Goal: Communication & Community: Answer question/provide support

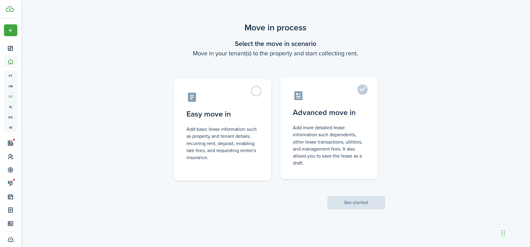
click at [304, 118] on control-radio-card-title "Advanced move in" at bounding box center [329, 112] width 72 height 11
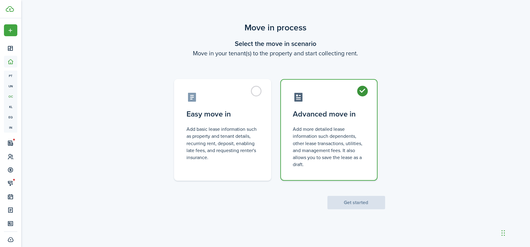
radio input "true"
click at [353, 203] on button "Get started" at bounding box center [357, 202] width 58 height 13
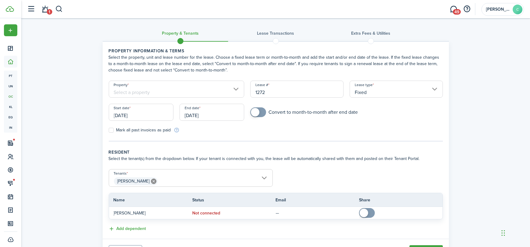
click at [170, 111] on input "[DATE]" at bounding box center [141, 112] width 65 height 17
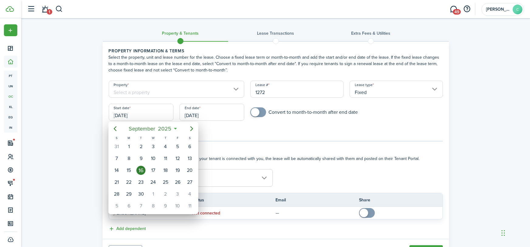
click at [156, 90] on div at bounding box center [264, 123] width 627 height 344
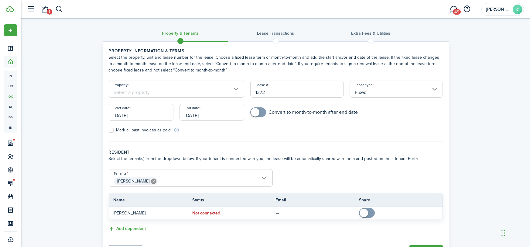
click at [156, 90] on input "Property" at bounding box center [177, 89] width 136 height 17
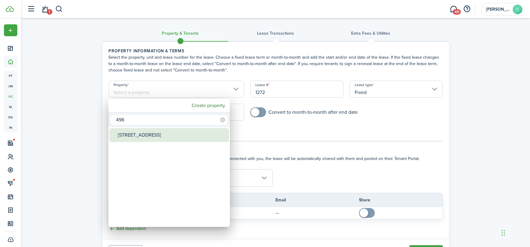
type input "496"
click at [140, 138] on div "[STREET_ADDRESS]" at bounding box center [172, 135] width 108 height 14
type input "[STREET_ADDRESS]"
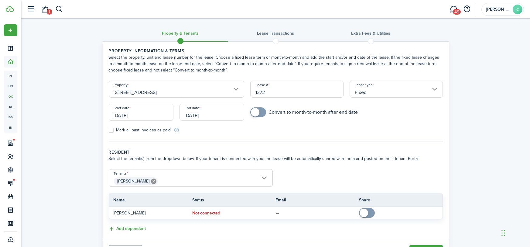
click at [139, 108] on input "[DATE]" at bounding box center [141, 112] width 65 height 17
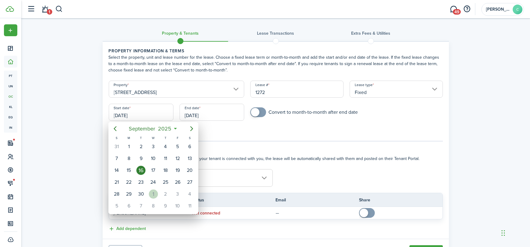
click at [158, 191] on div "[DATE]" at bounding box center [153, 194] width 12 height 12
type input "[DATE]"
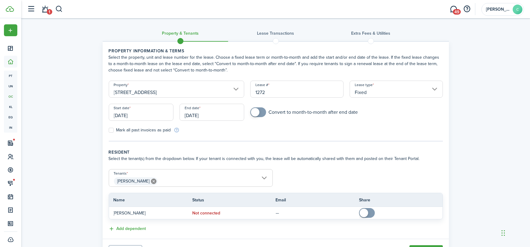
click at [201, 111] on input "[DATE]" at bounding box center [212, 112] width 65 height 17
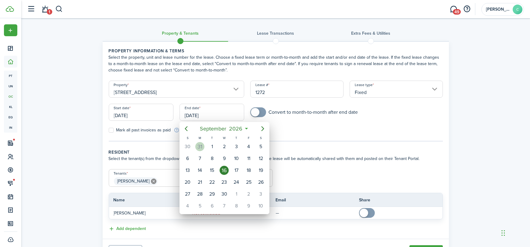
click at [203, 144] on div "31" at bounding box center [199, 146] width 9 height 9
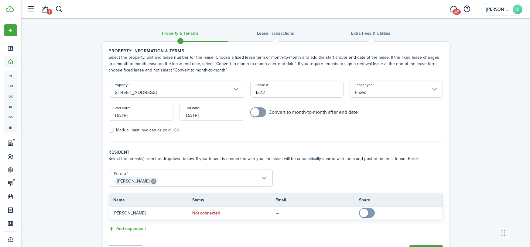
click at [205, 115] on input "[DATE]" at bounding box center [212, 112] width 65 height 17
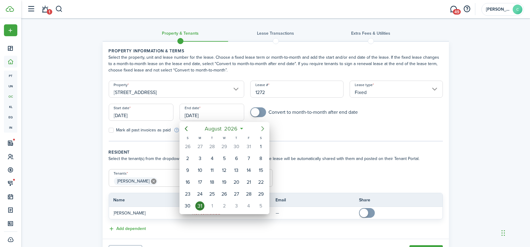
click at [262, 125] on icon "Next page" at bounding box center [262, 128] width 7 height 7
click at [262, 127] on icon "Next page" at bounding box center [262, 128] width 3 height 5
click at [224, 193] on div "30" at bounding box center [224, 193] width 9 height 9
type input "[DATE]"
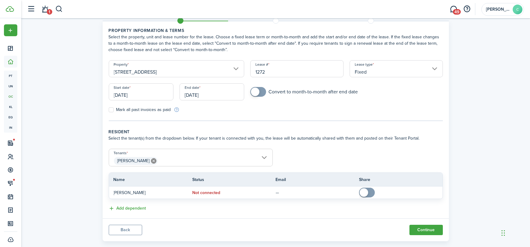
scroll to position [30, 0]
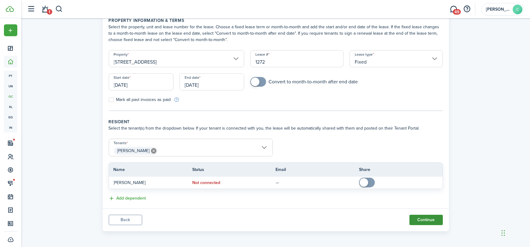
click at [416, 223] on button "Continue" at bounding box center [426, 219] width 33 height 10
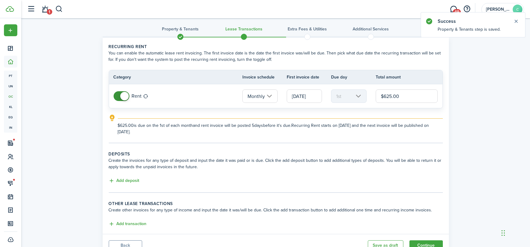
scroll to position [30, 0]
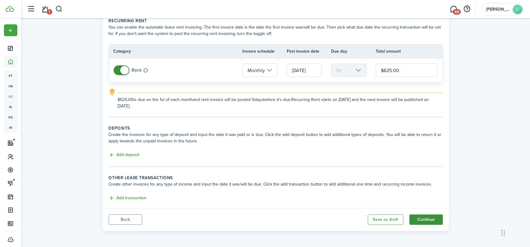
click at [426, 219] on button "Continue" at bounding box center [426, 219] width 33 height 10
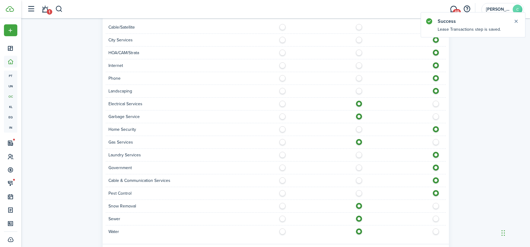
scroll to position [455, 0]
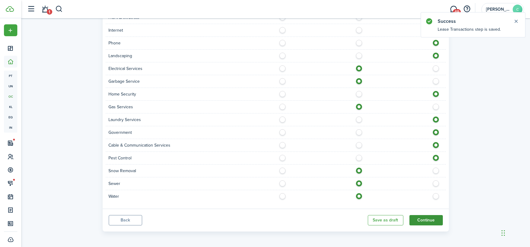
click at [430, 219] on button "Continue" at bounding box center [426, 220] width 33 height 10
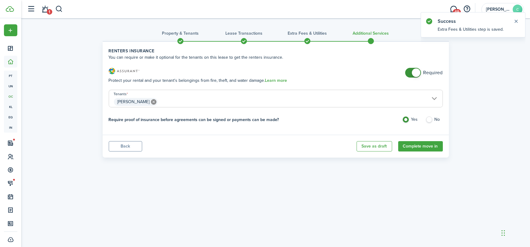
drag, startPoint x: 416, startPoint y: 71, endPoint x: 422, endPoint y: 103, distance: 32.1
click at [415, 71] on span at bounding box center [416, 72] width 9 height 9
checkbox input "false"
click at [411, 73] on span at bounding box center [413, 73] width 6 height 10
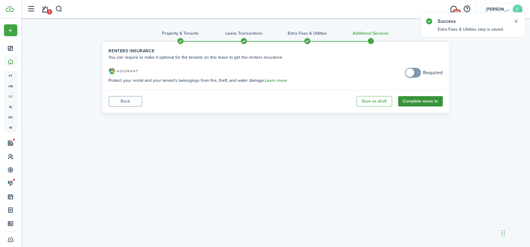
click at [419, 103] on button "Complete move in" at bounding box center [420, 101] width 45 height 10
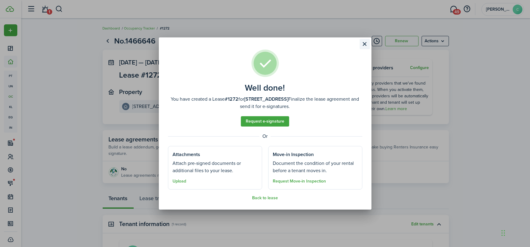
click at [365, 45] on button "Close modal" at bounding box center [365, 44] width 10 height 10
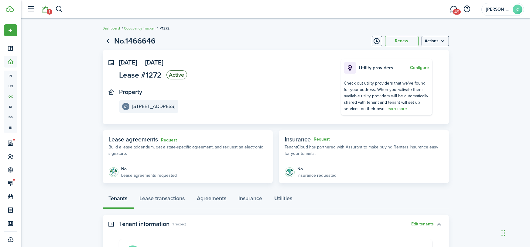
click at [48, 11] on span "1" at bounding box center [49, 11] width 5 height 5
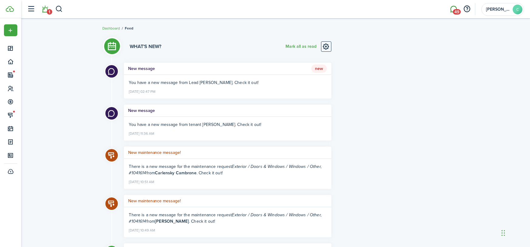
click at [454, 9] on span "49" at bounding box center [457, 11] width 8 height 5
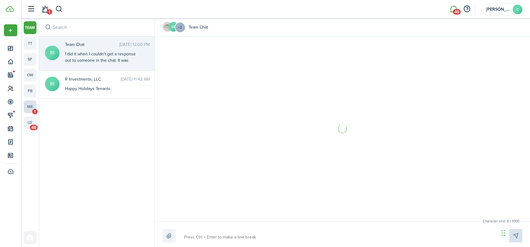
click at [29, 108] on link "mr 1" at bounding box center [30, 106] width 13 height 13
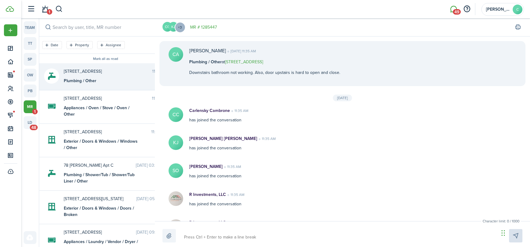
scroll to position [24, 0]
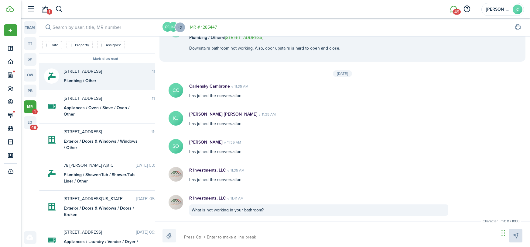
click at [214, 27] on link "MR # 1285447" at bounding box center [203, 27] width 27 height 6
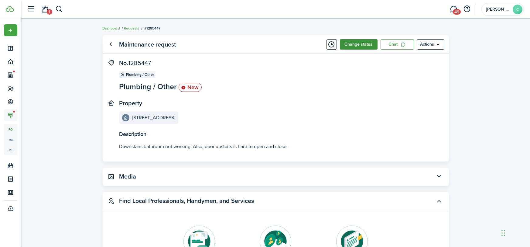
click at [369, 44] on button "Change status" at bounding box center [359, 44] width 38 height 10
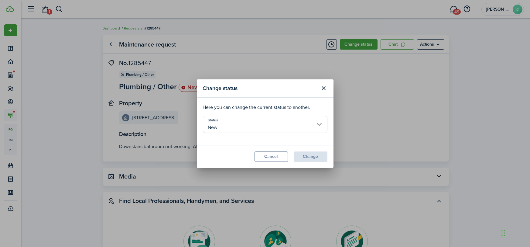
click at [242, 126] on input "New" at bounding box center [265, 124] width 125 height 17
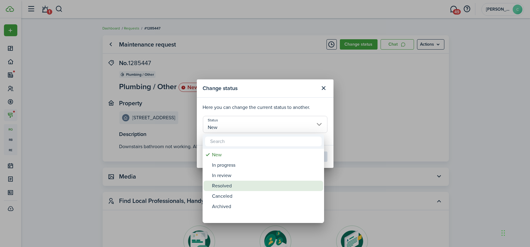
click at [232, 186] on div "Resolved" at bounding box center [266, 185] width 108 height 10
type input "Resolved"
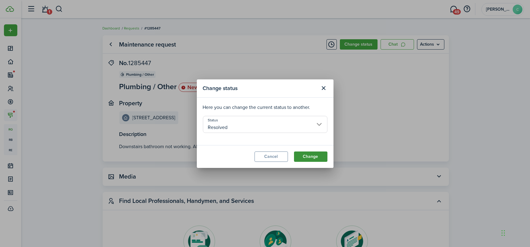
click at [310, 156] on button "Change" at bounding box center [310, 156] width 33 height 10
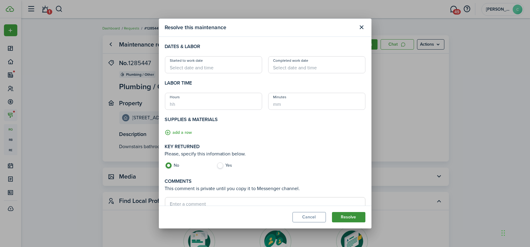
click at [347, 218] on button "Resolve" at bounding box center [348, 217] width 33 height 10
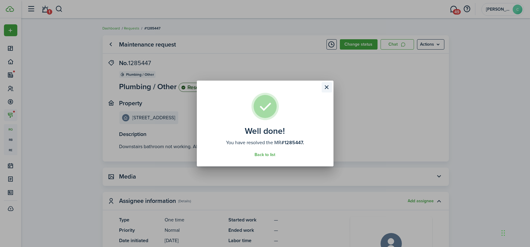
click at [327, 86] on button "Close modal" at bounding box center [327, 87] width 10 height 10
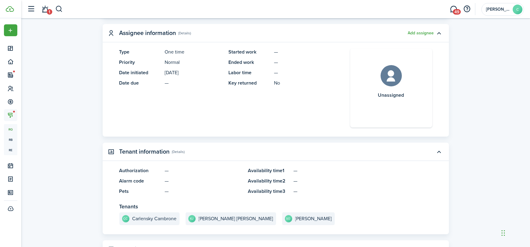
scroll to position [195, 0]
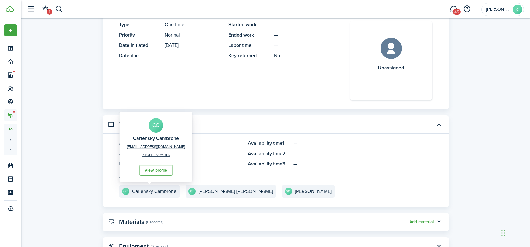
click at [151, 188] on e-details-info-title "Carlensky Cambrone" at bounding box center [154, 190] width 44 height 5
click at [149, 172] on link "View profile" at bounding box center [155, 170] width 33 height 10
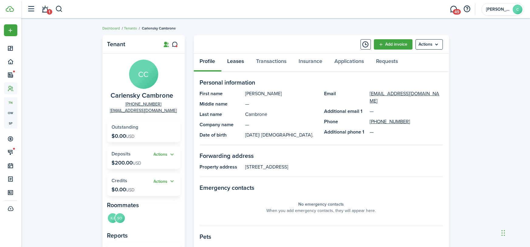
click at [240, 65] on link "Leases" at bounding box center [235, 62] width 29 height 18
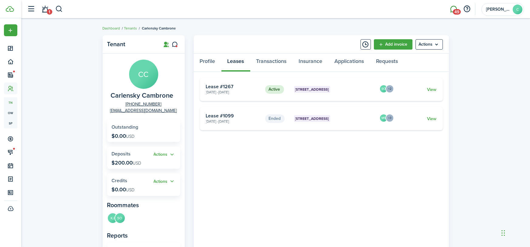
click at [456, 9] on span "49" at bounding box center [457, 11] width 8 height 5
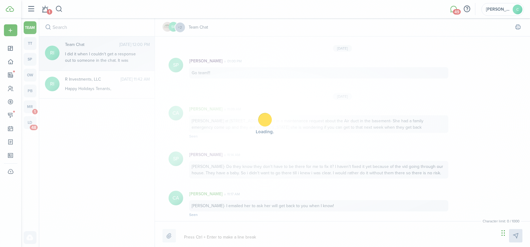
scroll to position [691, 0]
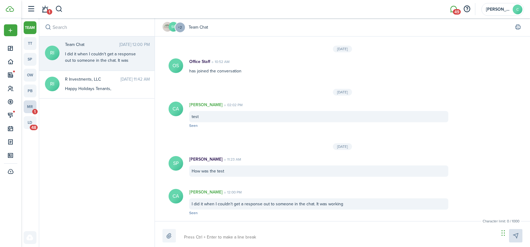
click at [27, 113] on link "mr 1" at bounding box center [30, 106] width 13 height 13
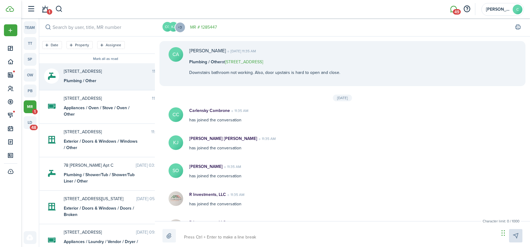
scroll to position [24, 0]
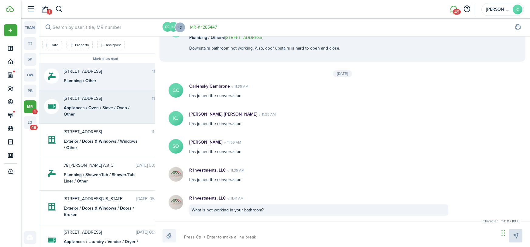
click at [94, 95] on span "[STREET_ADDRESS]" at bounding box center [108, 98] width 88 height 6
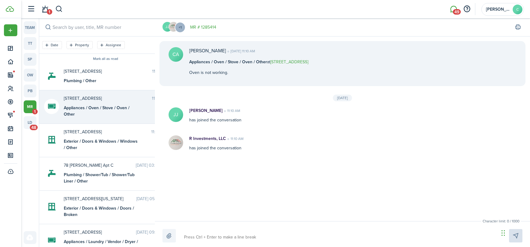
click at [207, 27] on link "MR # 1285414" at bounding box center [203, 27] width 26 height 6
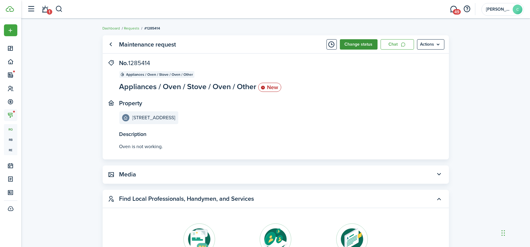
click at [358, 42] on button "Change status" at bounding box center [359, 44] width 38 height 10
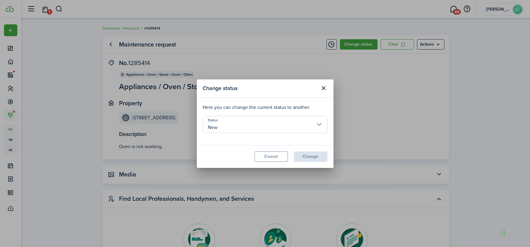
click at [238, 126] on input "New" at bounding box center [265, 124] width 125 height 17
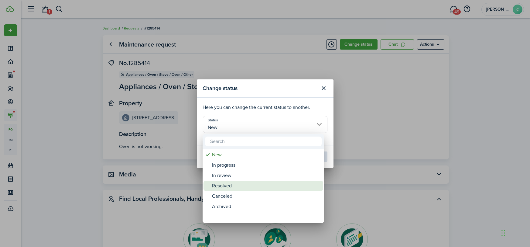
click at [235, 186] on div "Resolved" at bounding box center [266, 185] width 108 height 10
type input "Resolved"
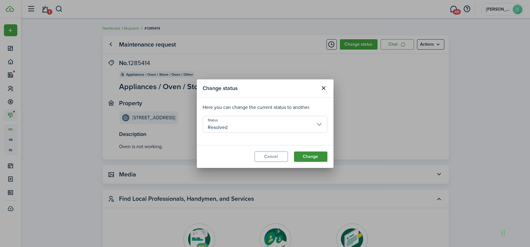
click at [321, 155] on button "Change" at bounding box center [310, 156] width 33 height 10
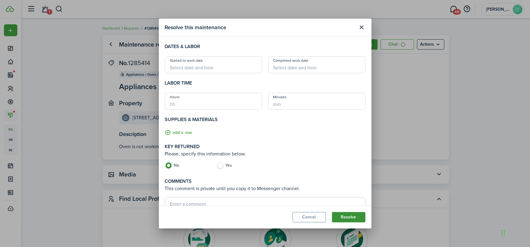
click at [343, 217] on button "Resolve" at bounding box center [348, 217] width 33 height 10
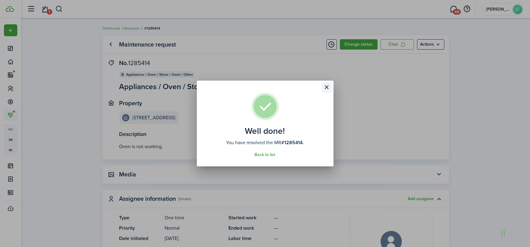
click at [324, 90] on button "Close modal" at bounding box center [327, 87] width 10 height 10
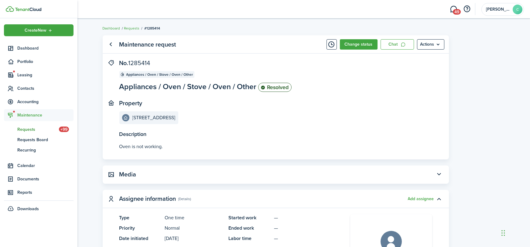
click at [29, 129] on span "Requests" at bounding box center [38, 129] width 42 height 6
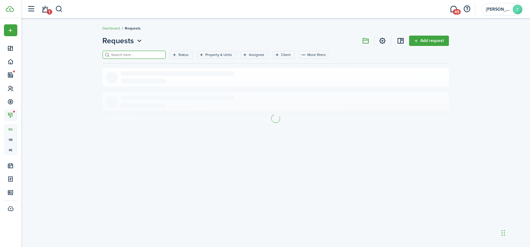
click at [132, 54] on input "search" at bounding box center [136, 55] width 53 height 6
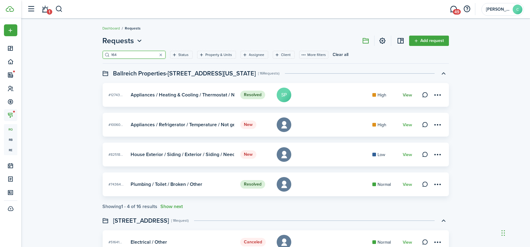
type input "164"
click at [407, 94] on link "View" at bounding box center [407, 95] width 9 height 5
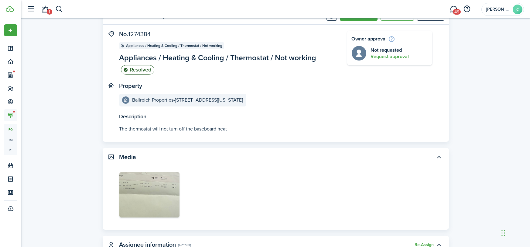
scroll to position [31, 0]
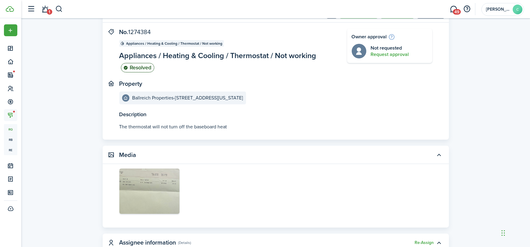
click at [158, 193] on img at bounding box center [149, 190] width 60 height 45
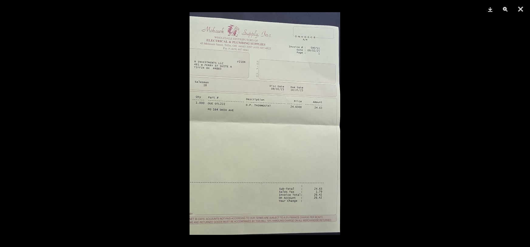
click at [492, 8] on button "Download" at bounding box center [490, 9] width 15 height 18
click at [455, 46] on div at bounding box center [265, 123] width 530 height 247
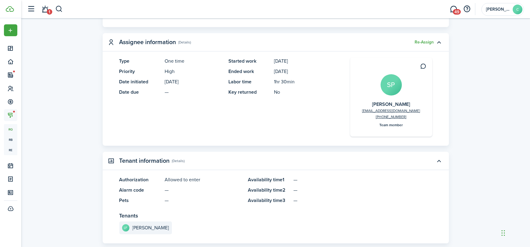
scroll to position [0, 0]
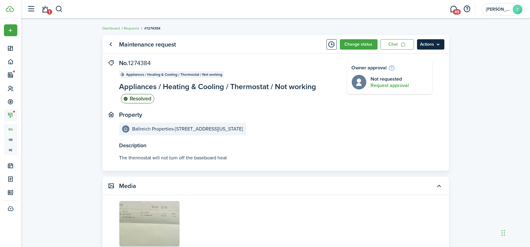
click at [438, 45] on menu-btn "Actions" at bounding box center [430, 44] width 27 height 10
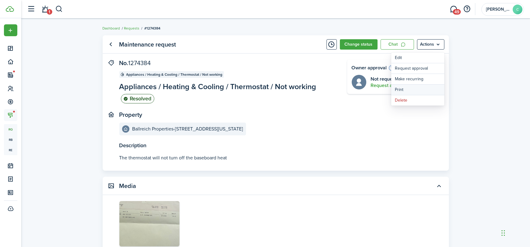
click at [418, 88] on button "Print" at bounding box center [417, 89] width 53 height 10
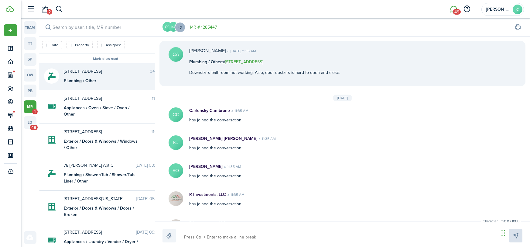
scroll to position [57, 0]
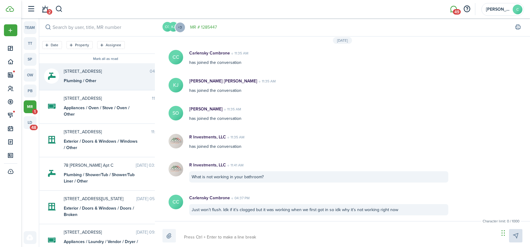
click at [219, 235] on textarea at bounding box center [339, 237] width 315 height 10
type textarea "S"
type textarea "Se"
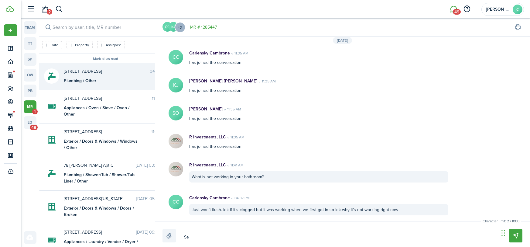
type textarea "Sea"
type textarea "[PERSON_NAME]"
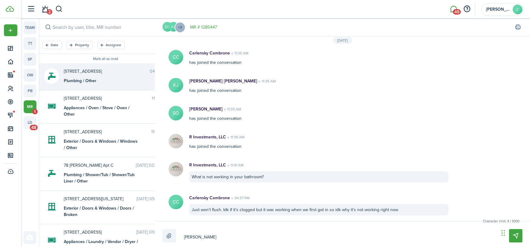
type textarea "[PERSON_NAME]"
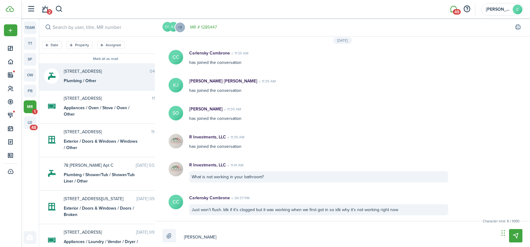
type textarea "[PERSON_NAME]"
type textarea "[PERSON_NAME] stop"
type textarea "[PERSON_NAME]"
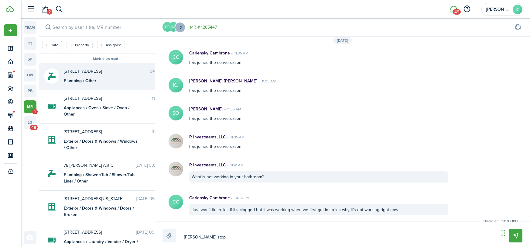
type textarea "[PERSON_NAME]"
type textarea "[PERSON_NAME] stopped"
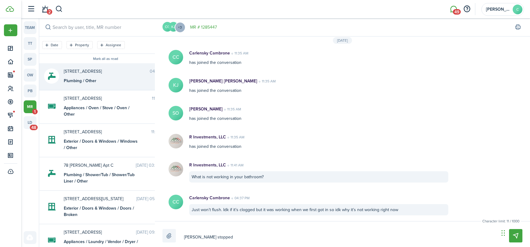
type textarea "[PERSON_NAME] stopped"
type textarea "[PERSON_NAME] stopped a"
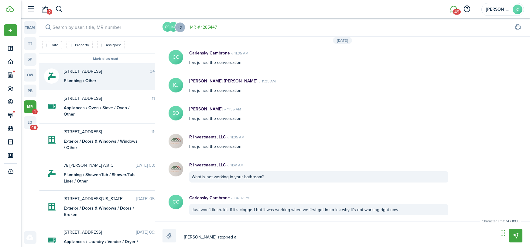
type textarea "[PERSON_NAME] stopped a"
type textarea "[PERSON_NAME] stopped"
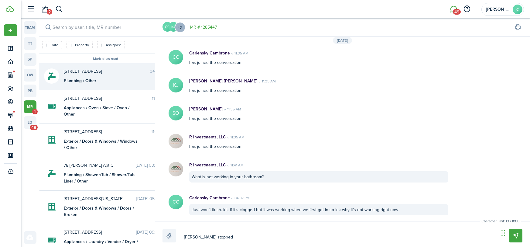
type textarea "[PERSON_NAME] stopped a"
type textarea "[PERSON_NAME] stopped ab"
type textarea "[PERSON_NAME] stopped abo"
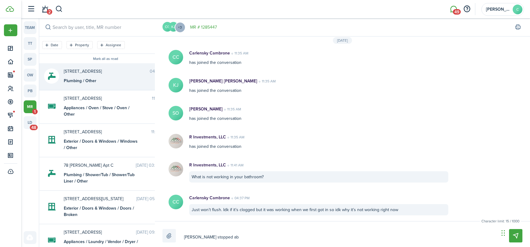
type textarea "[PERSON_NAME] stopped abo"
type textarea "[PERSON_NAME] stopped abou"
type textarea "[PERSON_NAME] stopped about"
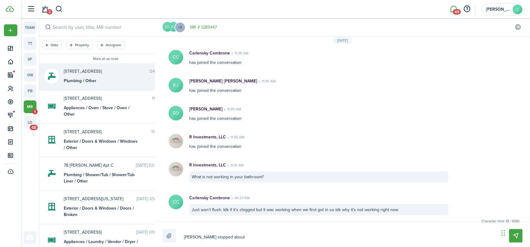
type textarea "[PERSON_NAME] stopped about"
type textarea "[PERSON_NAME] stopped about a"
type textarea "[PERSON_NAME] stopped about an"
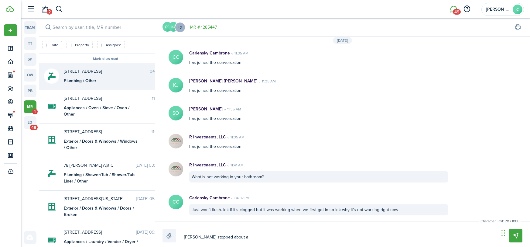
type textarea "[PERSON_NAME] stopped about an"
type textarea "[PERSON_NAME] stopped about [PERSON_NAME]"
type textarea "[PERSON_NAME] stopped about anho"
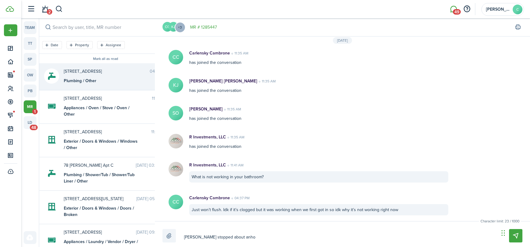
type textarea "[PERSON_NAME] stopped about anhou"
type textarea "[PERSON_NAME] stopped about anhour"
type textarea "[PERSON_NAME] stopped about an hour"
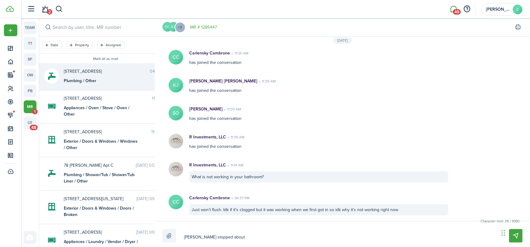
type textarea "[PERSON_NAME] stopped about an hour"
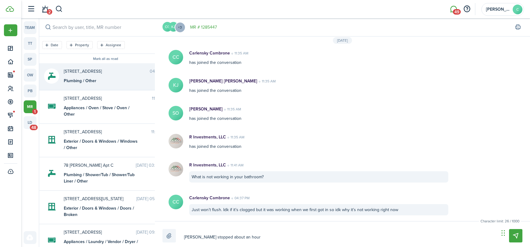
type textarea "[PERSON_NAME] stopped about an hour a"
type textarea "[PERSON_NAME] stopped about an hour ag"
type textarea "[PERSON_NAME] stopped about an hour ago"
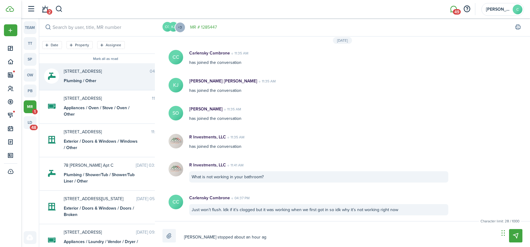
type textarea "[PERSON_NAME] stopped about an hour ago"
type textarea "[PERSON_NAME] stopped about an hour ago a"
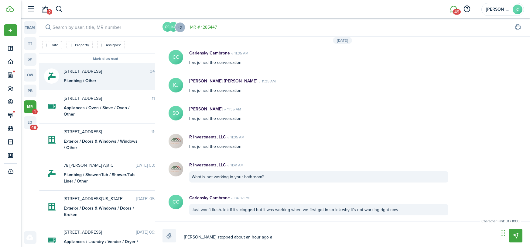
type textarea "[PERSON_NAME] stopped about an hour ago an"
type textarea "[PERSON_NAME] stopped about an hour ago and"
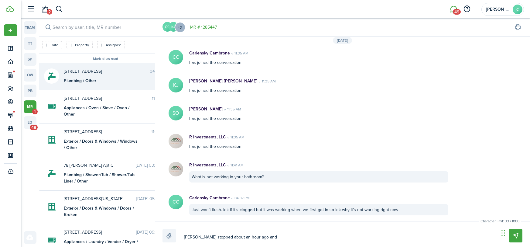
type textarea "[PERSON_NAME] stopped about an hour ago and"
type textarea "[PERSON_NAME] stopped about an hour ago and g"
type textarea "[PERSON_NAME] stopped about an hour ago and go"
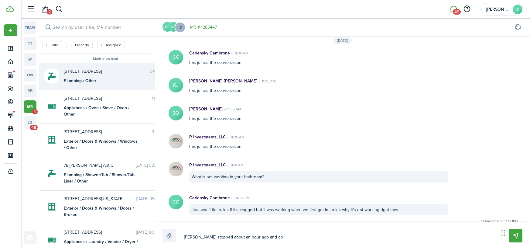
type textarea "[PERSON_NAME] stopped about an hour ago and got"
type textarea "[PERSON_NAME] stopped about an hour ago and got i"
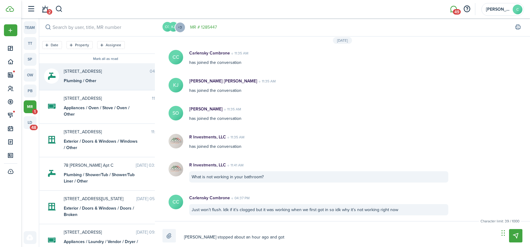
type textarea "[PERSON_NAME] stopped about an hour ago and got i"
type textarea "[PERSON_NAME] stopped about an hour ago and got it"
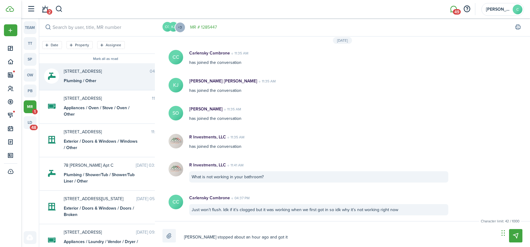
type textarea "[PERSON_NAME] stopped about an hour ago and got it w"
type textarea "[PERSON_NAME] stopped about an hour ago and got it wo"
type textarea "[PERSON_NAME] stopped about an hour ago and got it wor"
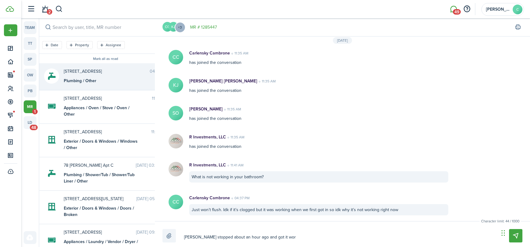
type textarea "[PERSON_NAME] stopped about an hour ago and got it wor"
type textarea "[PERSON_NAME] stopped about an hour ago and got it work"
type textarea "[PERSON_NAME] stopped about an hour ago and got it worki"
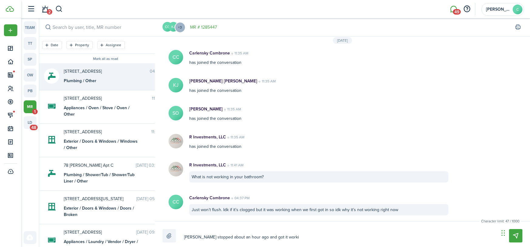
type textarea "[PERSON_NAME] stopped about an hour ago and got it workin"
type textarea "[PERSON_NAME] stopped about an hour ago and got it working"
type textarea "[PERSON_NAME] stopped about an hour ago and got it working."
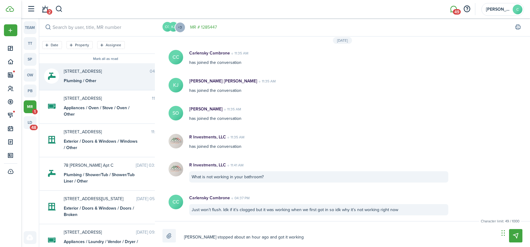
type textarea "[PERSON_NAME] stopped about an hour ago and got it working."
type textarea "[PERSON_NAME] stopped about an hour ago and got it working. I"
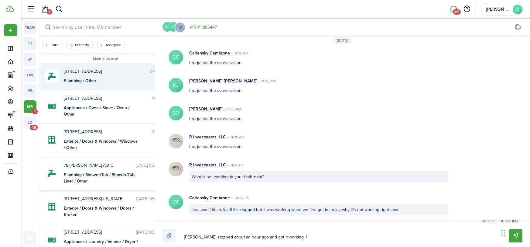
type textarea "[PERSON_NAME] stopped about an hour ago and got it working. It"
type textarea "[PERSON_NAME] stopped about an hour ago and got it working. I"
type textarea "[PERSON_NAME] stopped about an hour ago and got it working. Is"
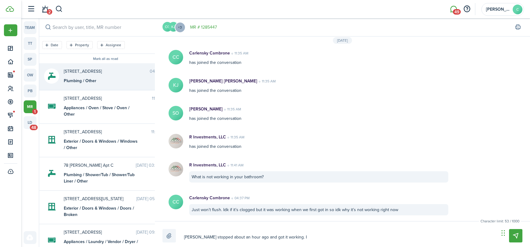
type textarea "[PERSON_NAME] stopped about an hour ago and got it working. Is"
type textarea "[PERSON_NAME] stopped about an hour ago and got it working. Is i"
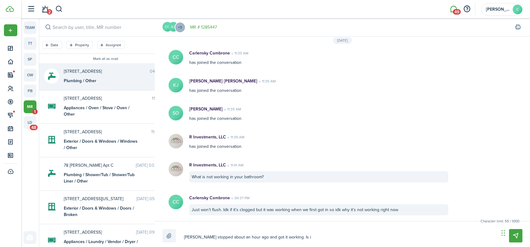
type textarea "[PERSON_NAME] stopped about an hour ago and got it working. Is it"
type textarea "[PERSON_NAME] stopped about an hour ago and got it working. Is it n"
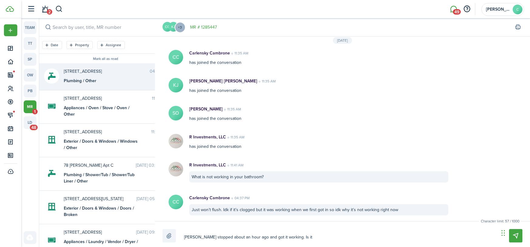
type textarea "[PERSON_NAME] stopped about an hour ago and got it working. Is it n"
type textarea "[PERSON_NAME] stopped about an hour ago and got it working. Is it no"
type textarea "[PERSON_NAME] stopped about an hour ago and got it working. Is it not"
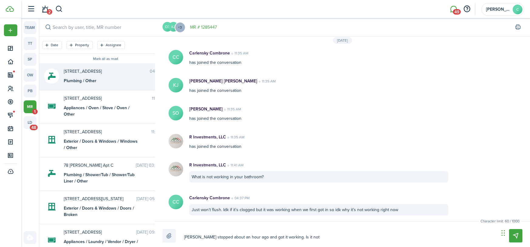
type textarea "[PERSON_NAME] stopped about an hour ago and got it working. Is it not"
type textarea "[PERSON_NAME] stopped about an hour ago and got it working. Is it not w"
type textarea "[PERSON_NAME] stopped about an hour ago and got it working. Is it not wo"
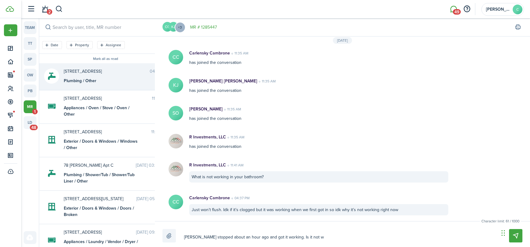
type textarea "[PERSON_NAME] stopped about an hour ago and got it working. Is it not wo"
type textarea "[PERSON_NAME] stopped about an hour ago and got it working. Is it not wok"
type textarea "[PERSON_NAME] stopped about an hour ago and got it working. Is it not wo"
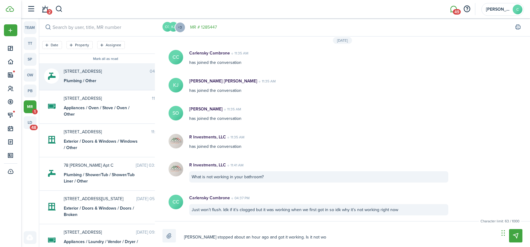
type textarea "[PERSON_NAME] stopped about an hour ago and got it working. Is it not wor"
type textarea "[PERSON_NAME] stopped about an hour ago and got it working. Is it not work"
type textarea "[PERSON_NAME] stopped about an hour ago and got it working. Is it not worki"
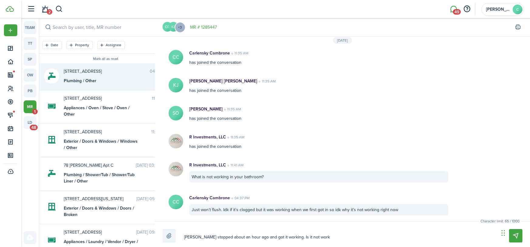
type textarea "[PERSON_NAME] stopped about an hour ago and got it working. Is it not worki"
type textarea "[PERSON_NAME] stopped about an hour ago and got it working. Is it not workin"
type textarea "[PERSON_NAME] stopped about an hour ago and got it working. Is it not working"
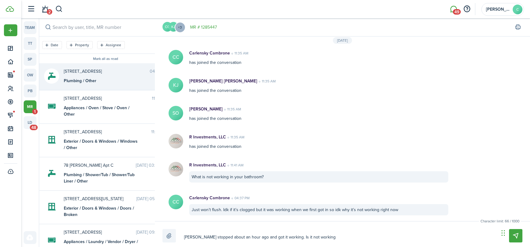
type textarea "[PERSON_NAME] stopped about an hour ago and got it working. Is it not working"
type textarea "[PERSON_NAME] stopped about an hour ago and got it working. Is it not working a"
type textarea "[PERSON_NAME] stopped about an hour ago and got it working. Is it not working ag"
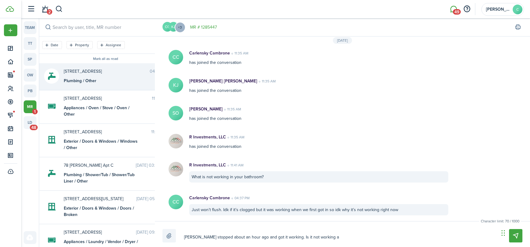
type textarea "[PERSON_NAME] stopped about an hour ago and got it working. Is it not working ag"
type textarea "[PERSON_NAME] stopped about an hour ago and got it working. Is it not working a…"
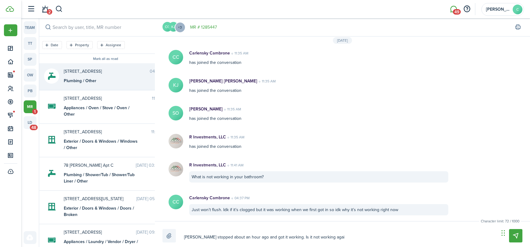
type textarea "[PERSON_NAME] stopped about an hour ago and got it working. Is it not working a…"
